Goal: Share content: Share content

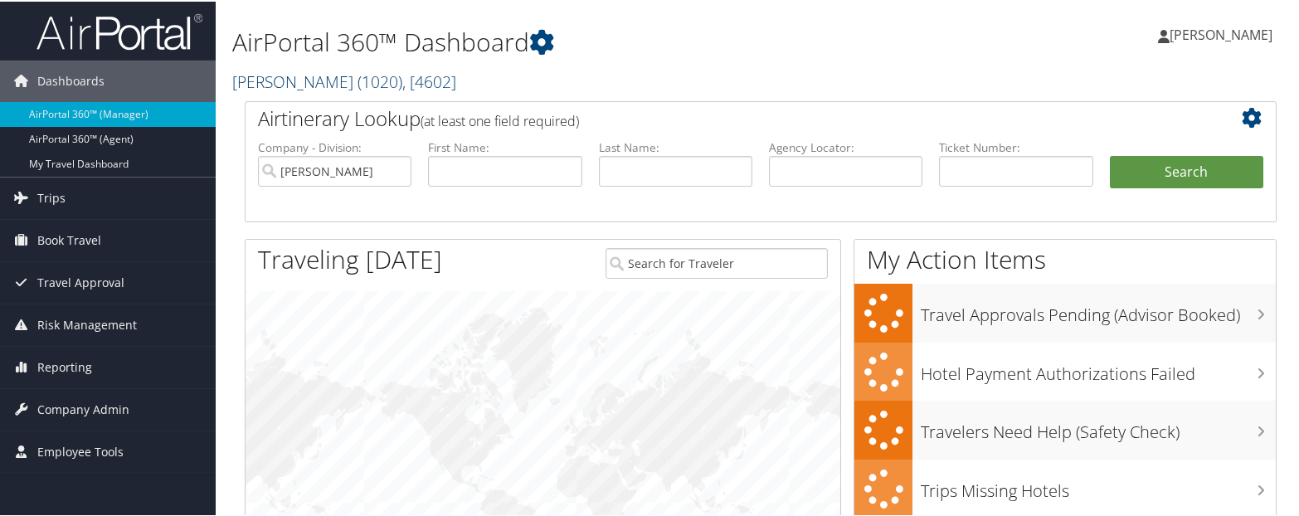
click at [310, 92] on div "AirPortal 360™ Dashboard Adrian Steel ( 1020 ) , [ 4602 ] Adrian Steel NSK Corp…" at bounding box center [584, 53] width 704 height 91
click at [305, 81] on link "Adrian Steel ( 1020 ) , [ 4602 ]" at bounding box center [344, 80] width 224 height 22
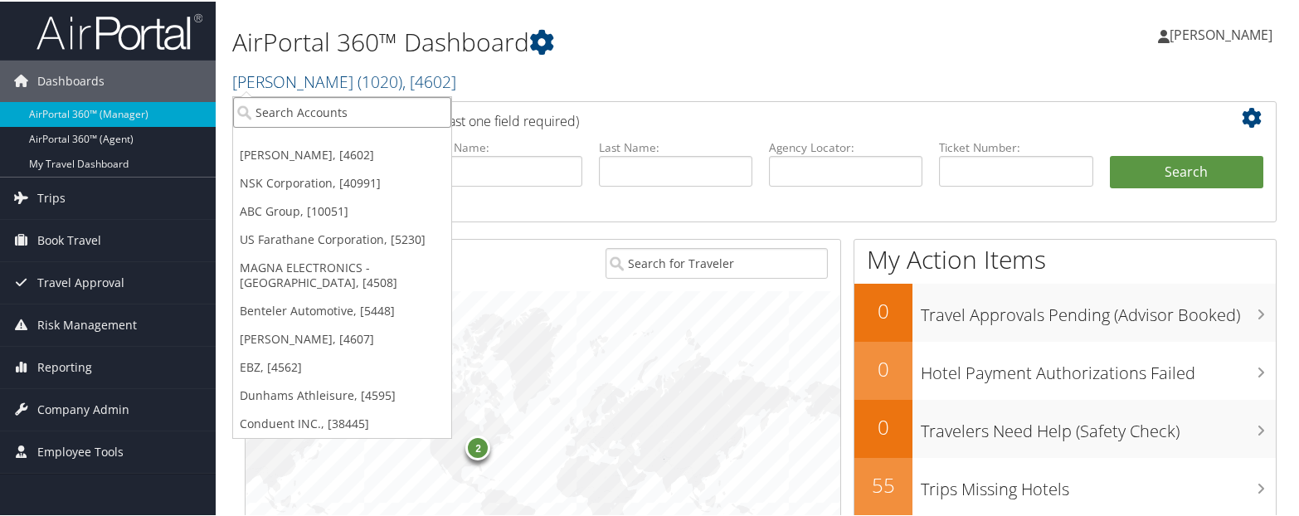
click at [310, 124] on input "search" at bounding box center [342, 110] width 218 height 31
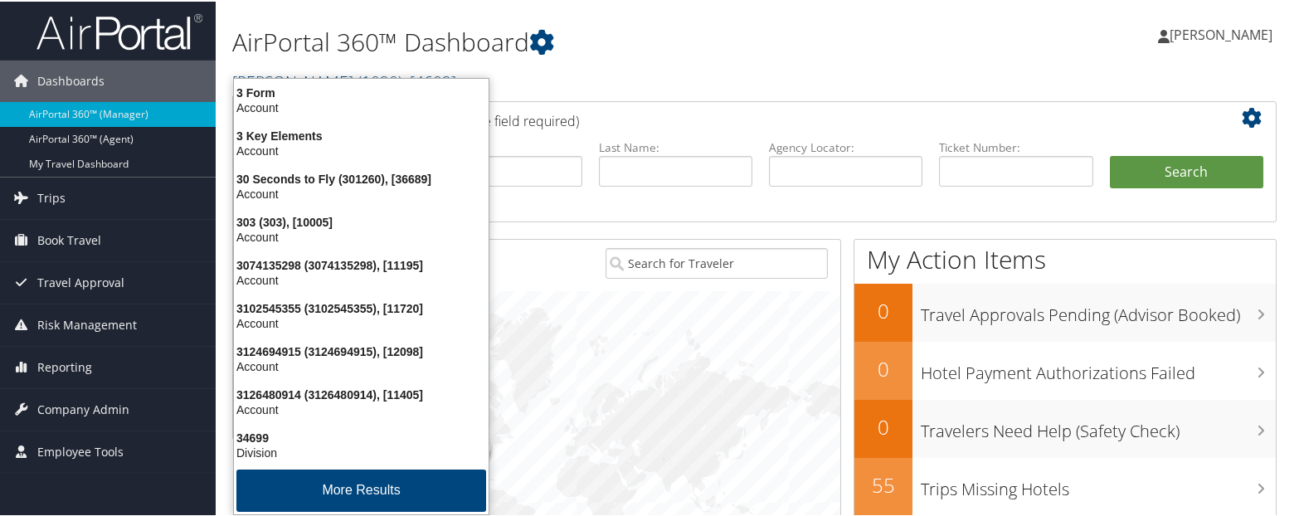
type input "3006"
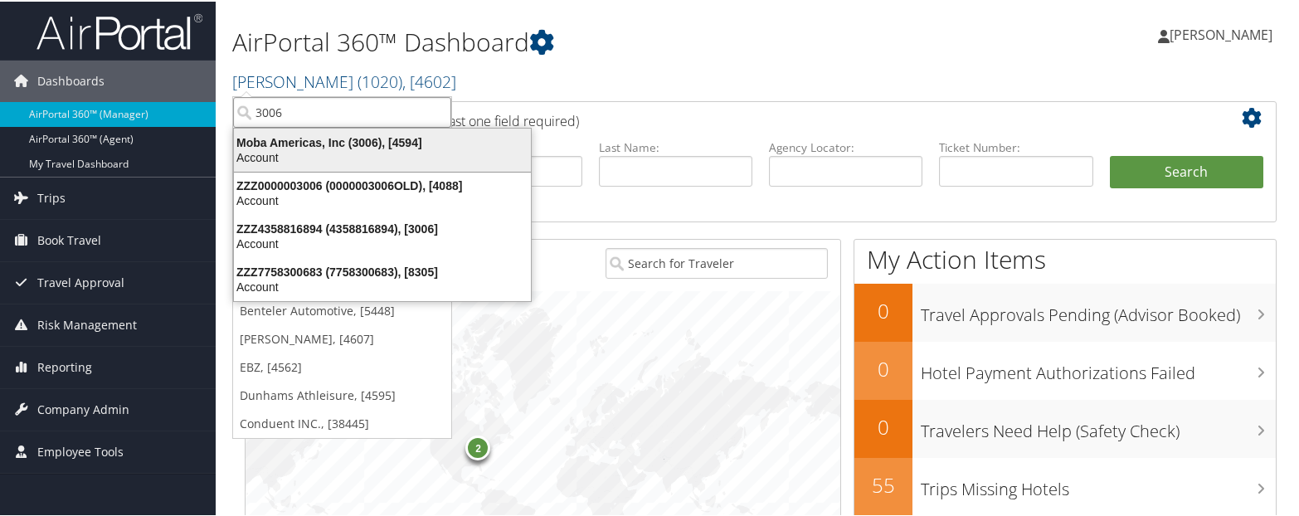
click at [287, 134] on div "Moba Americas, Inc (3006), [4594]" at bounding box center [382, 141] width 317 height 15
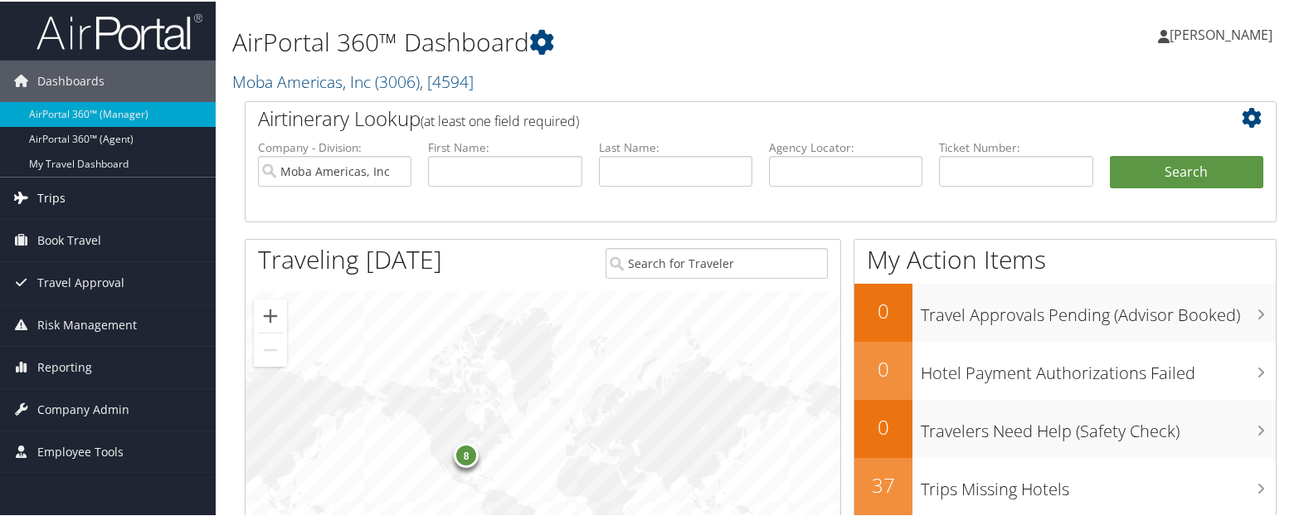
click at [36, 187] on link "Trips" at bounding box center [108, 196] width 216 height 41
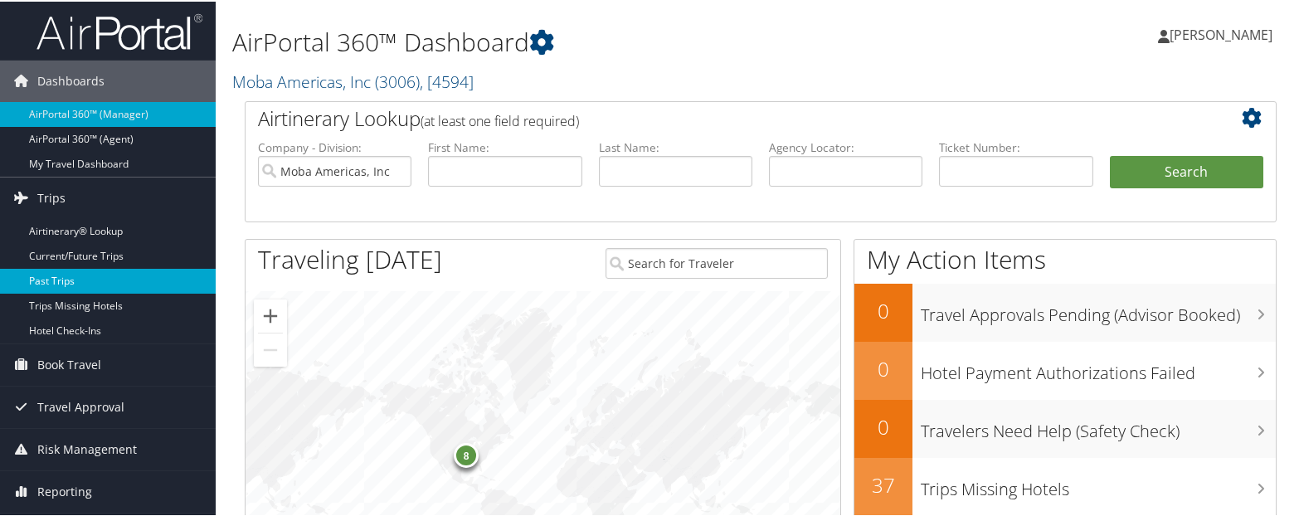
click at [46, 274] on link "Past Trips" at bounding box center [108, 279] width 216 height 25
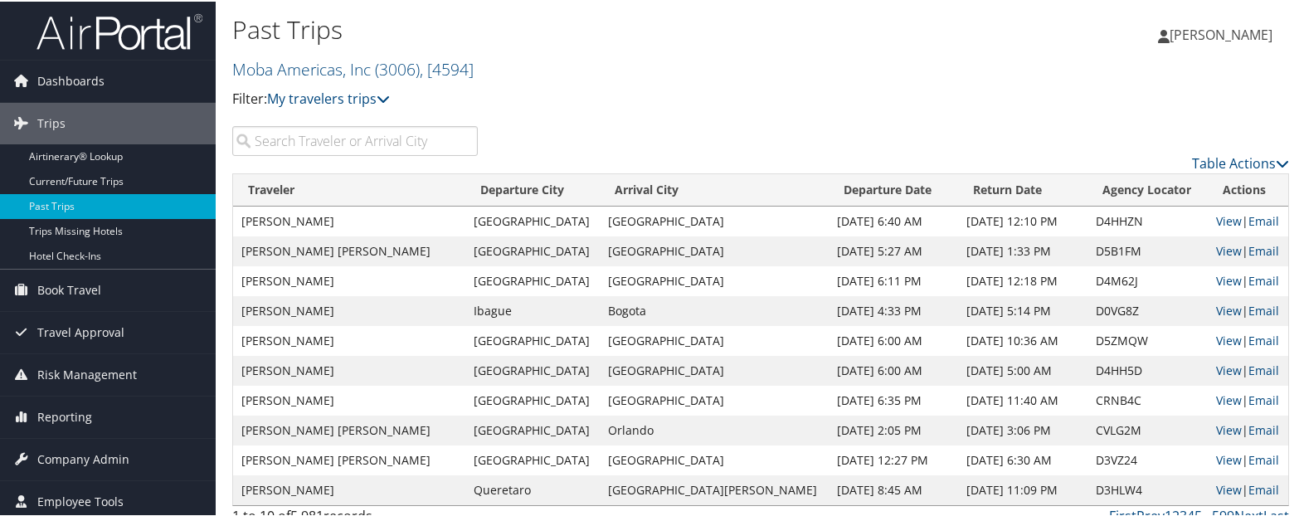
click at [353, 139] on input "search" at bounding box center [355, 139] width 246 height 30
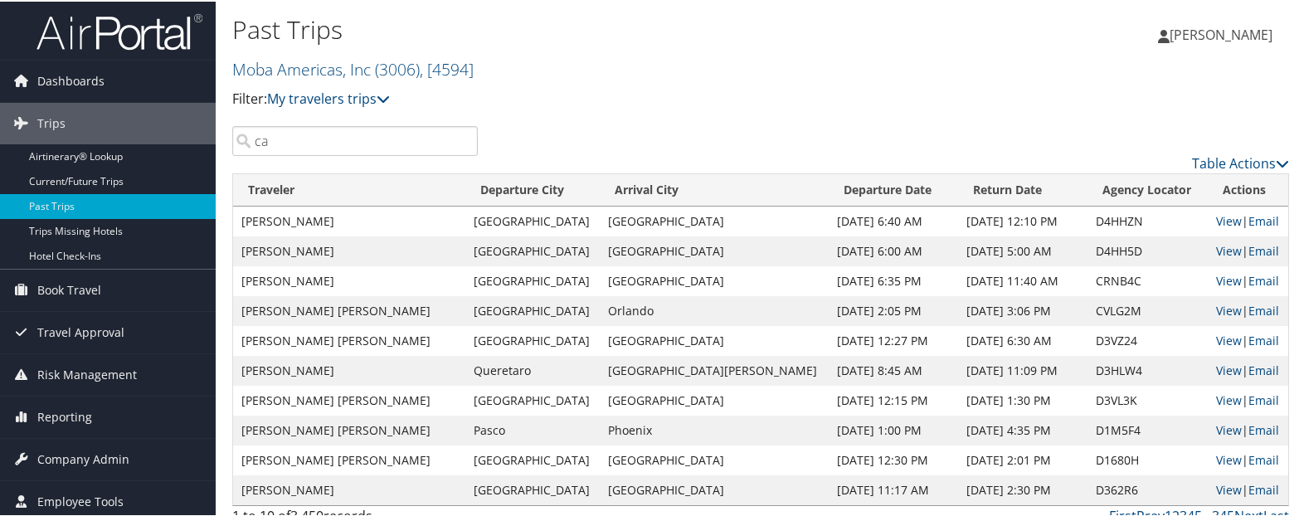
type input "c"
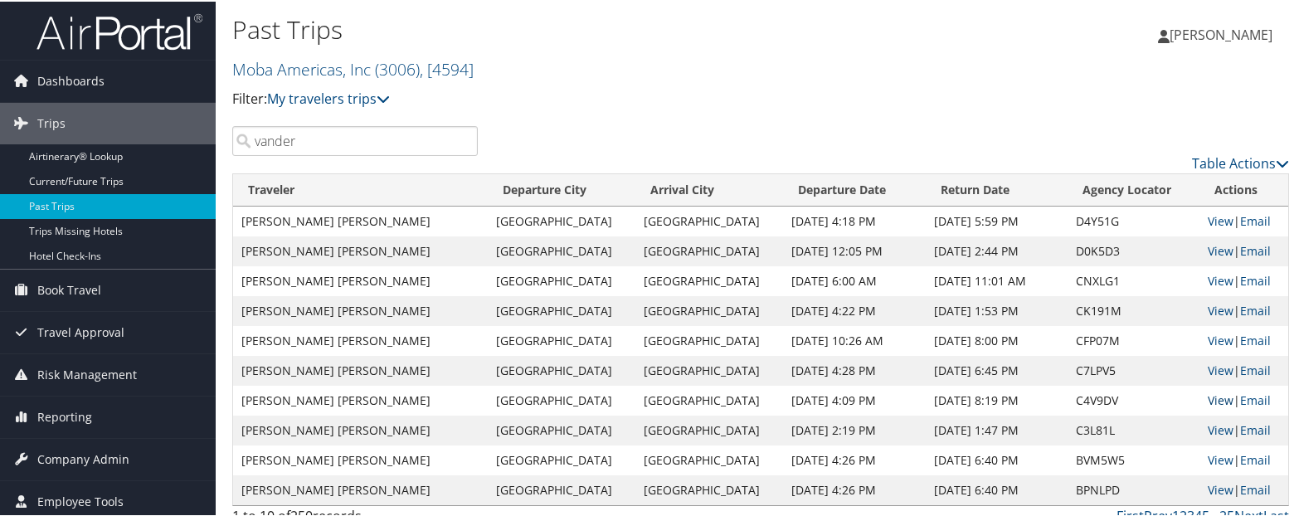
type input "vander"
click at [1208, 397] on link "View" at bounding box center [1221, 399] width 26 height 16
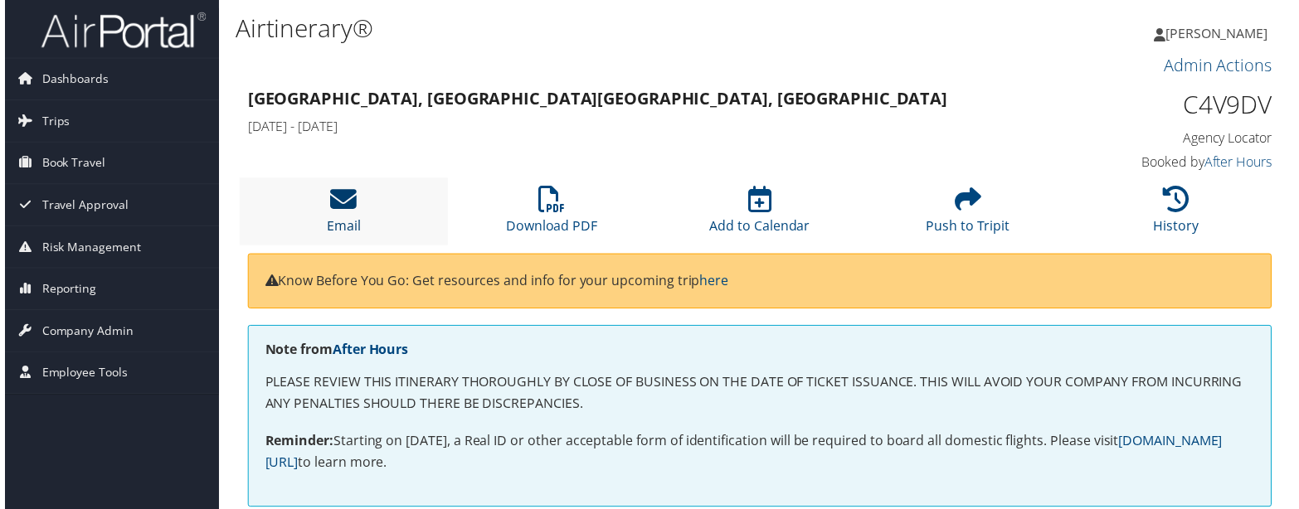
click at [334, 214] on icon at bounding box center [341, 201] width 27 height 27
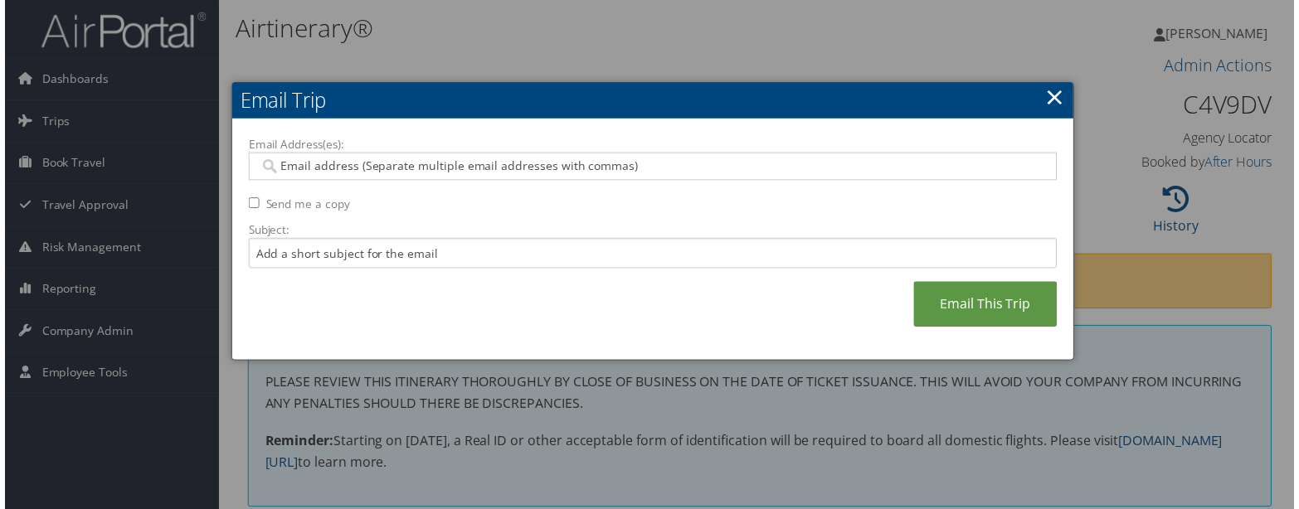
drag, startPoint x: 360, startPoint y: 158, endPoint x: 305, endPoint y: 168, distance: 55.7
click at [305, 168] on input "Email Address(es):" at bounding box center [652, 167] width 792 height 17
paste input "KURT.VANDERWEIDE@MOBA.NET"
type input "KURT.VANDERWEIDE@MOBA.NET"
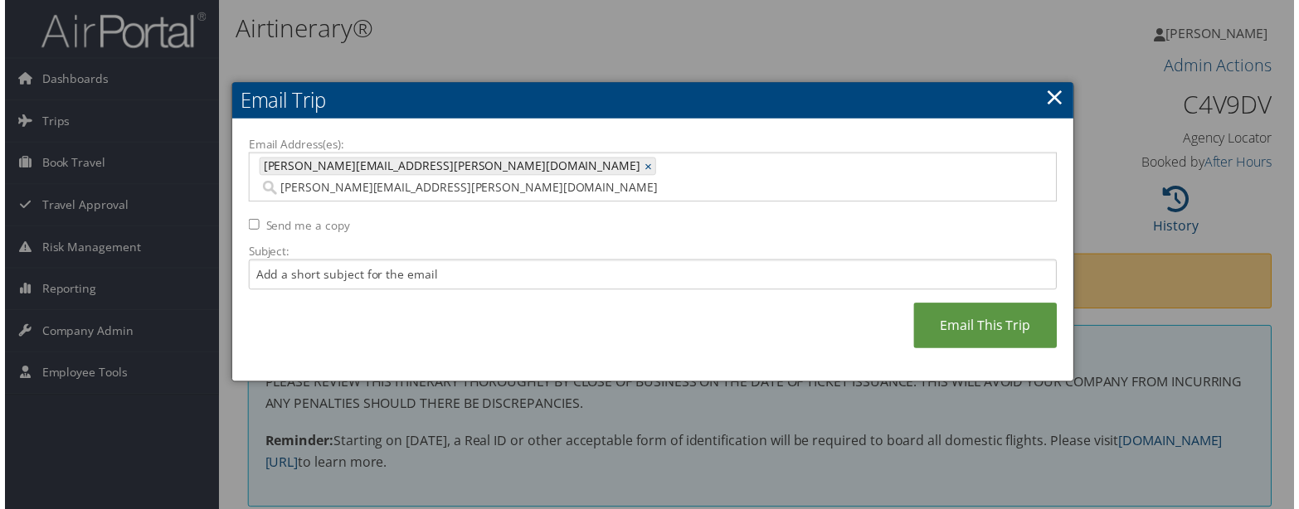
type input "KURT.VANDERWEIDE@MOBA.NET"
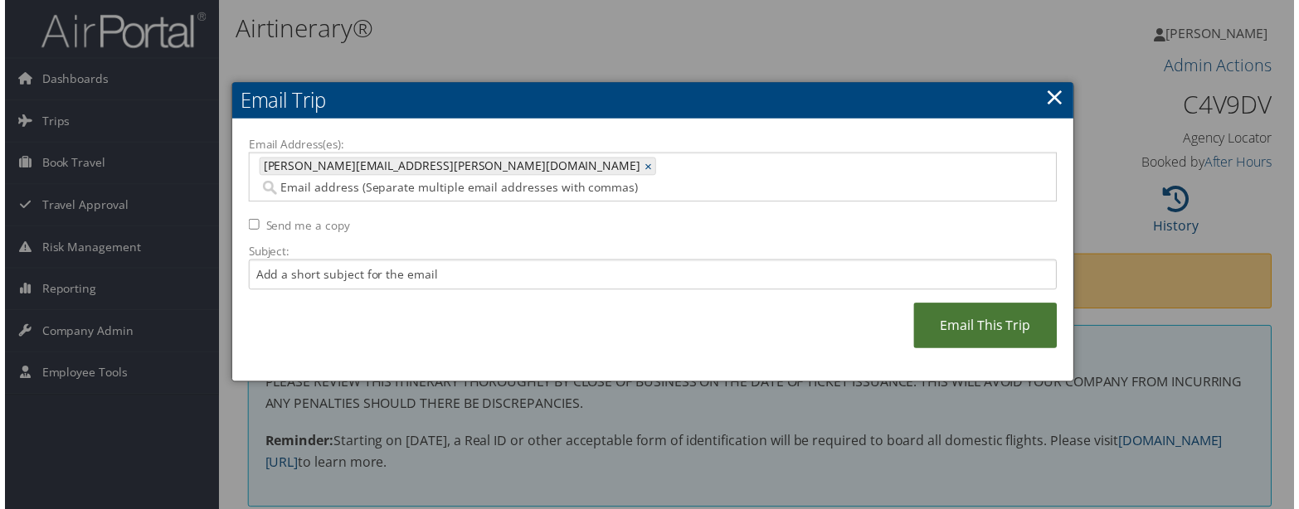
drag, startPoint x: 947, startPoint y: 308, endPoint x: 952, endPoint y: 295, distance: 13.1
click at [950, 305] on link "Email This Trip" at bounding box center [988, 328] width 144 height 46
